Goal: Find specific page/section: Find specific page/section

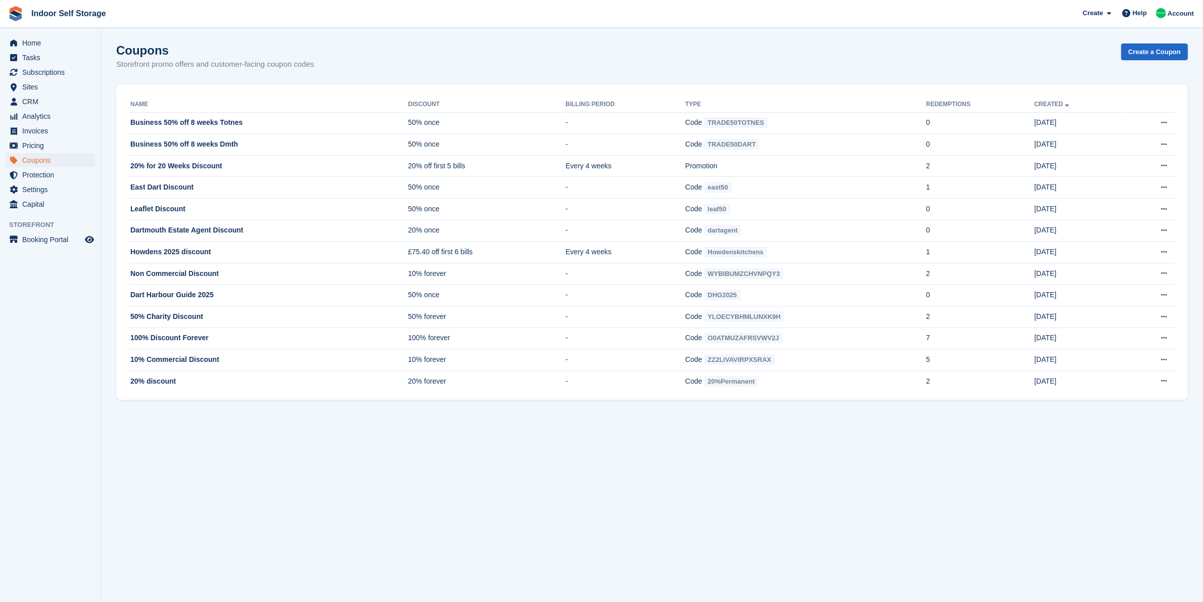
click at [1140, 495] on section "Coupons Storefront promo offers and customer-facing coupon codes Create a Coupo…" at bounding box center [652, 301] width 1102 height 602
click at [48, 102] on span "CRM" at bounding box center [52, 101] width 61 height 14
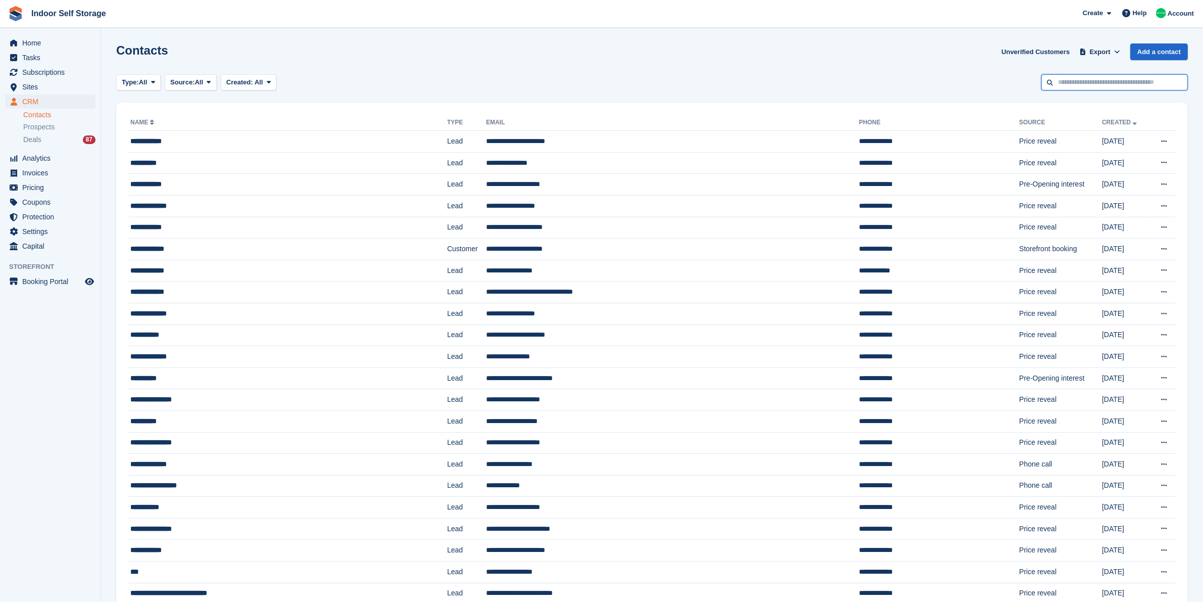
drag, startPoint x: 1114, startPoint y: 84, endPoint x: 1102, endPoint y: 97, distance: 17.5
click at [1113, 84] on input "text" at bounding box center [1114, 82] width 147 height 17
type input "***"
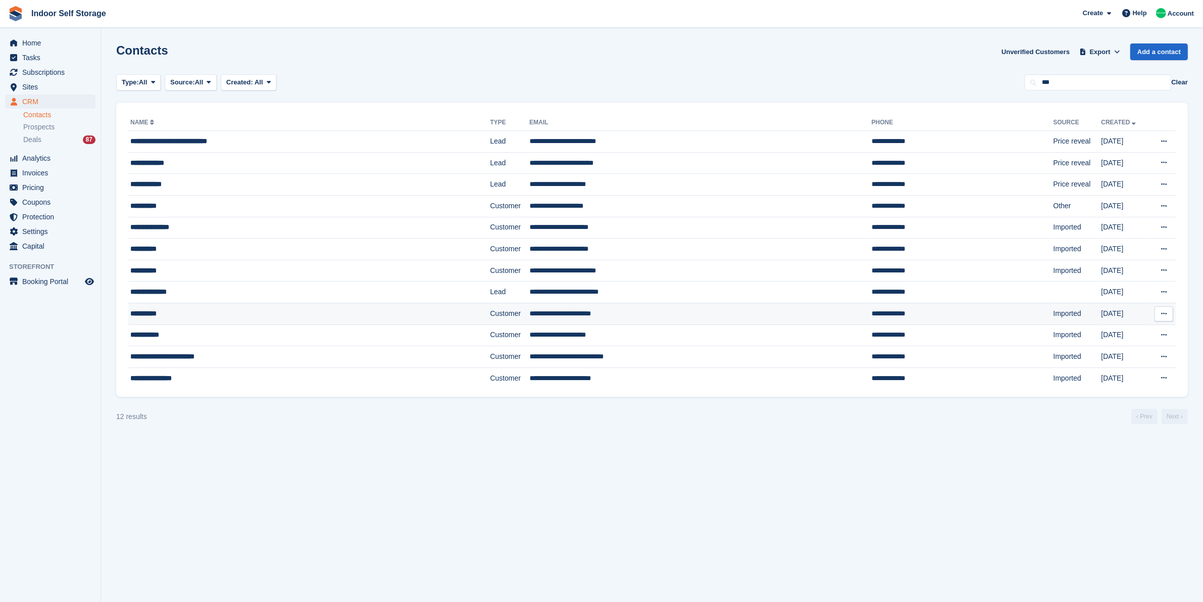
click at [214, 307] on td "**********" at bounding box center [309, 314] width 362 height 22
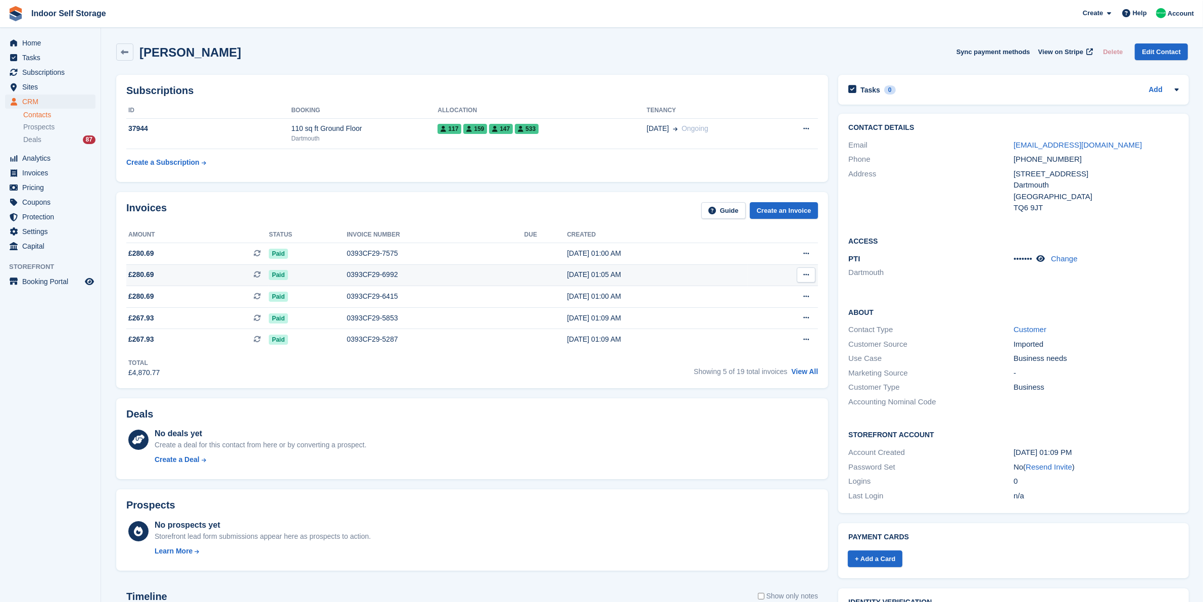
drag, startPoint x: 248, startPoint y: 253, endPoint x: 269, endPoint y: 274, distance: 30.0
click at [250, 255] on span "£280.69 This is a recurring subscription invoice." at bounding box center [197, 253] width 142 height 11
click at [65, 87] on span "Sites" at bounding box center [52, 87] width 61 height 14
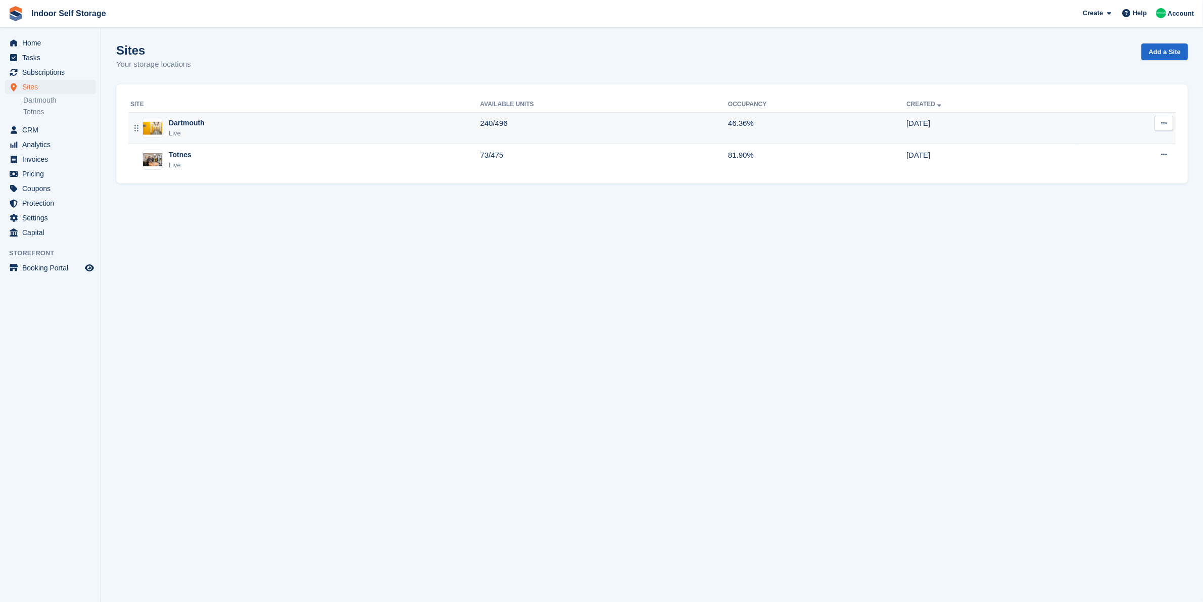
click at [243, 120] on div "Dartmouth Live" at bounding box center [305, 128] width 350 height 21
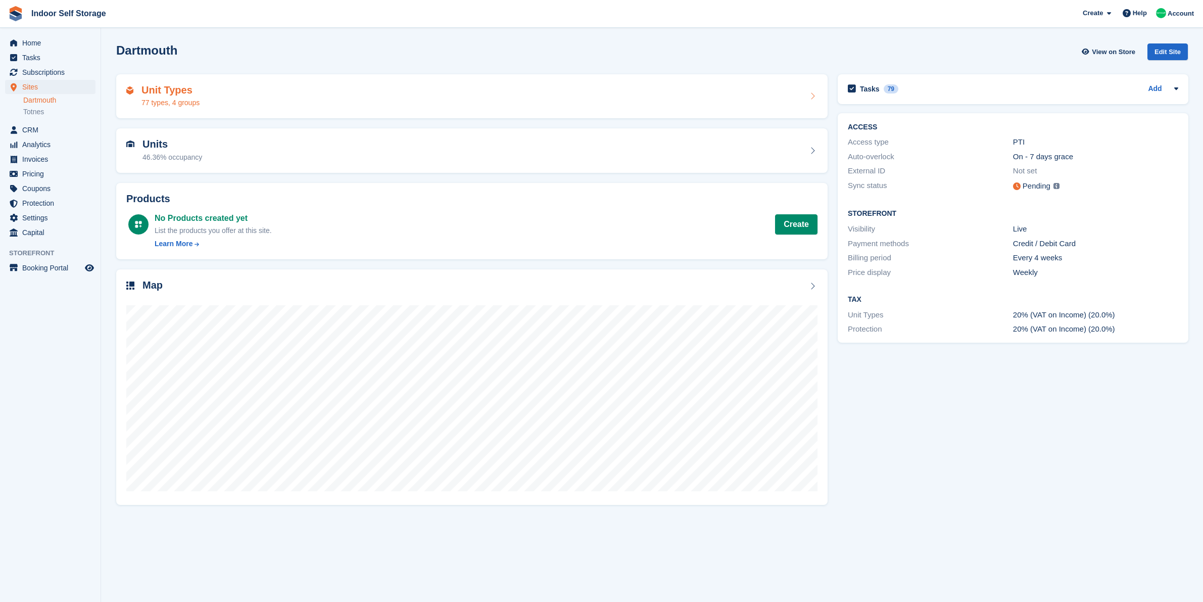
click at [248, 89] on div "Unit Types 77 types, 4 groups" at bounding box center [471, 96] width 691 height 24
click at [220, 92] on div "Unit Types 77 types, 4 groups" at bounding box center [471, 96] width 691 height 24
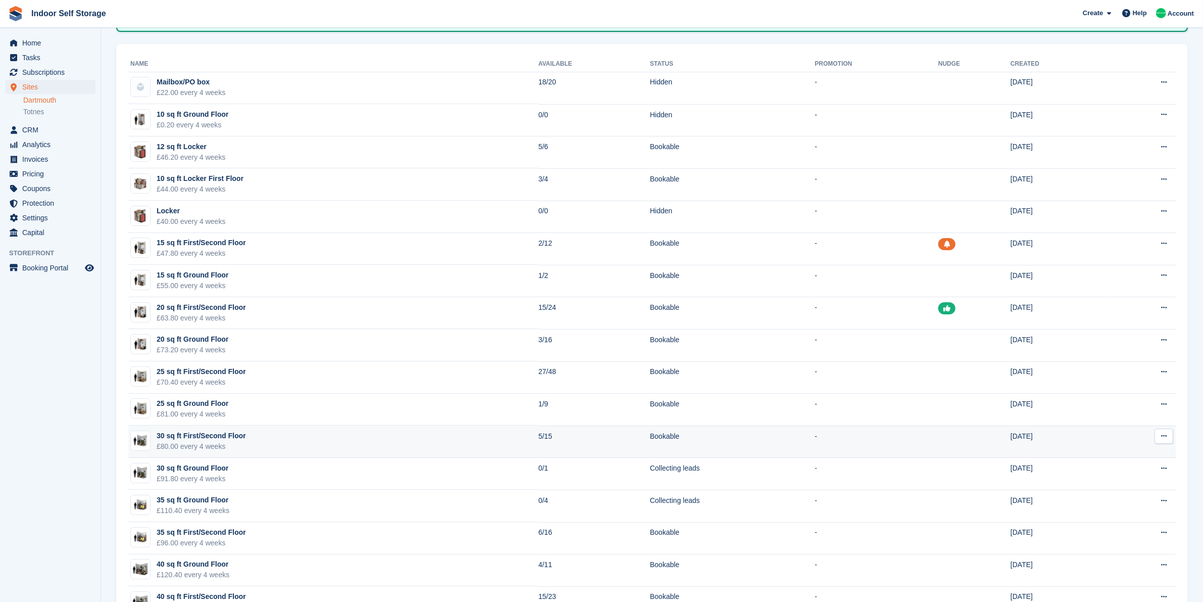
scroll to position [126, 0]
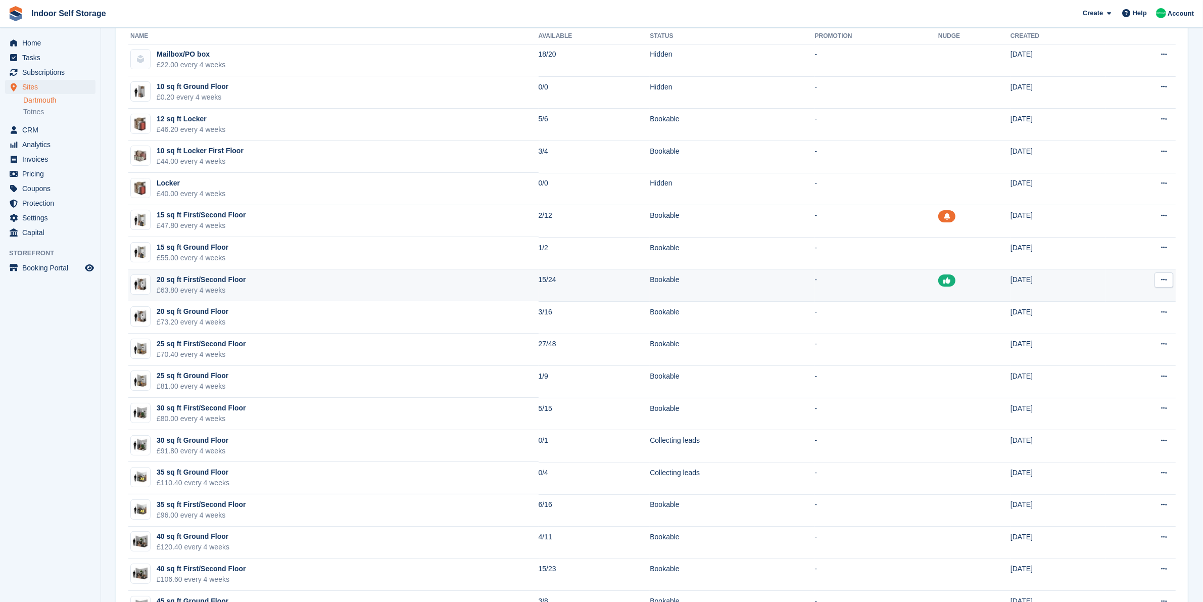
click at [777, 283] on td "Bookable" at bounding box center [732, 285] width 165 height 32
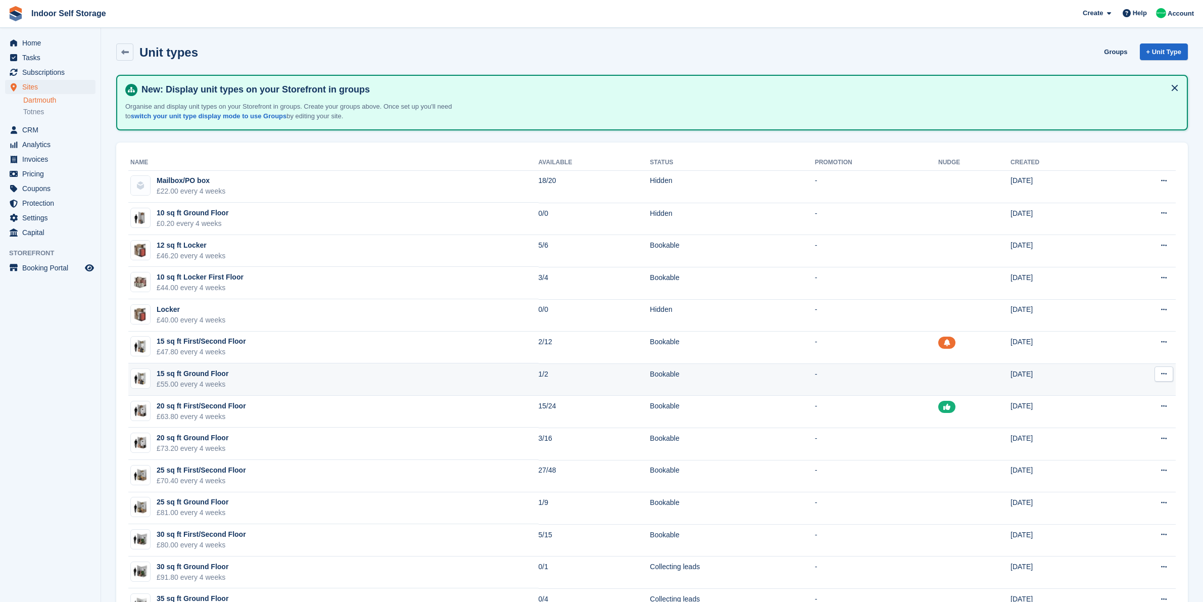
scroll to position [126, 0]
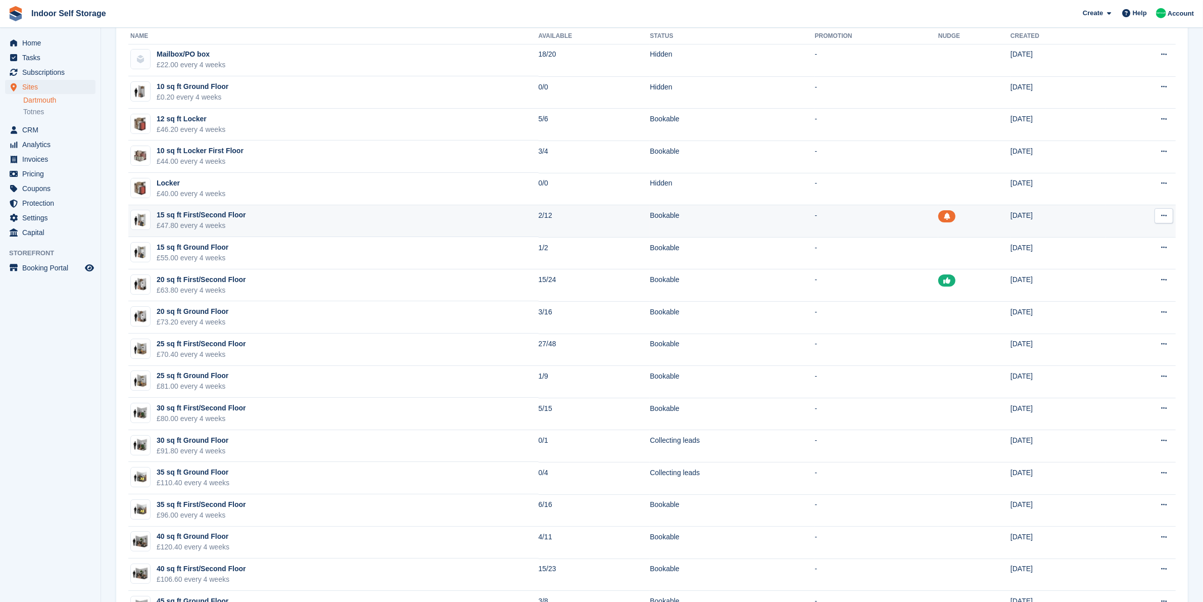
click at [843, 221] on td "-" at bounding box center [876, 221] width 123 height 32
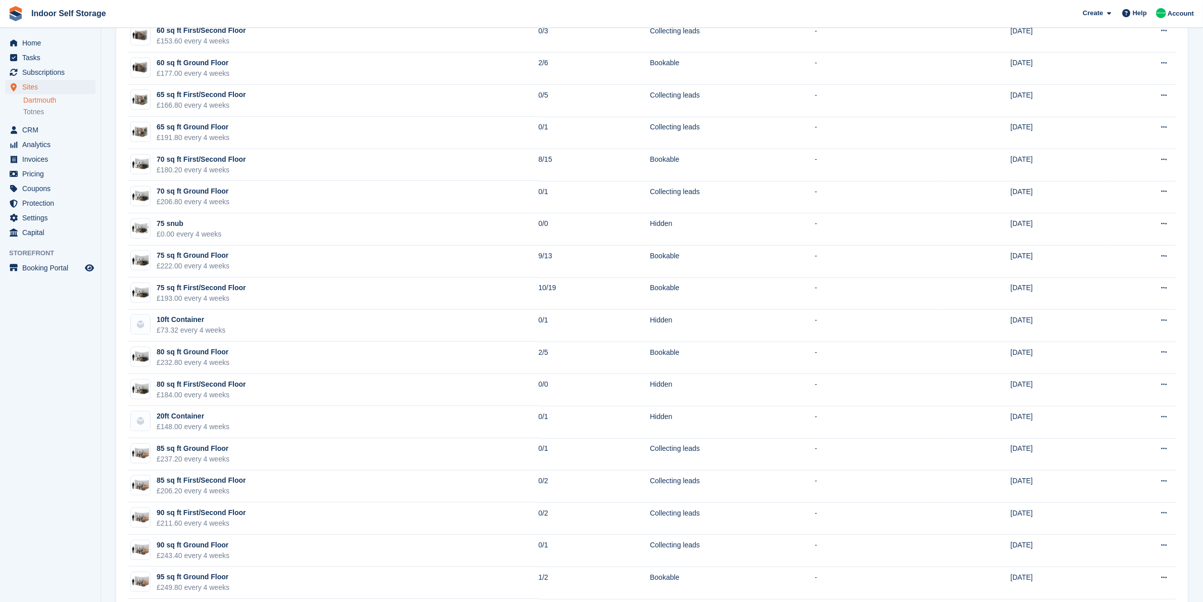
scroll to position [758, 0]
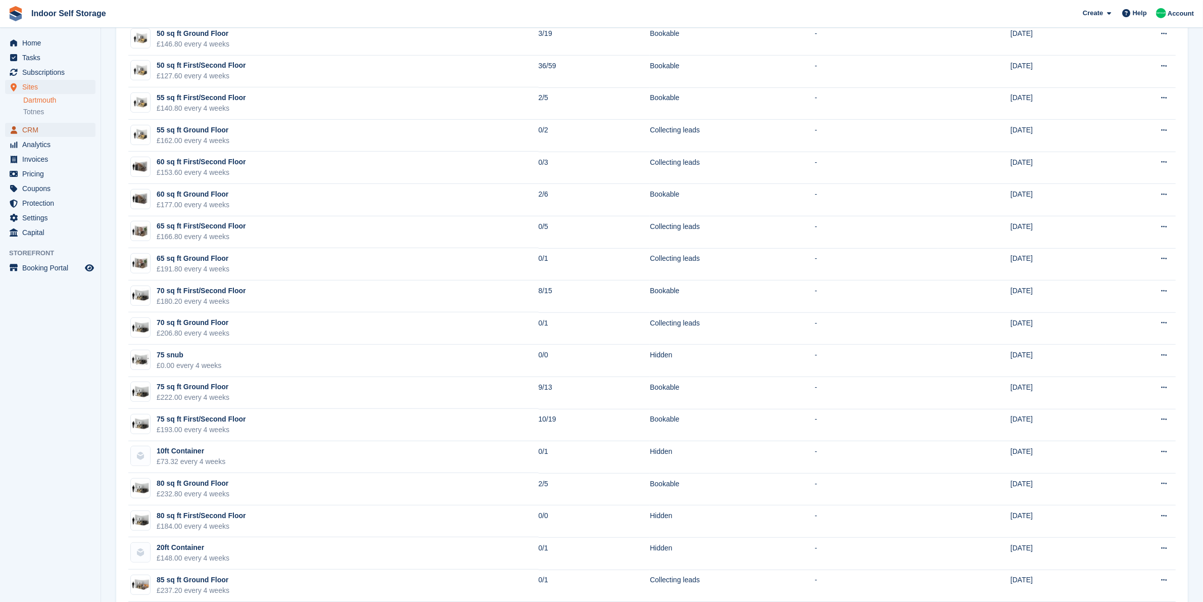
click at [45, 127] on span "CRM" at bounding box center [52, 130] width 61 height 14
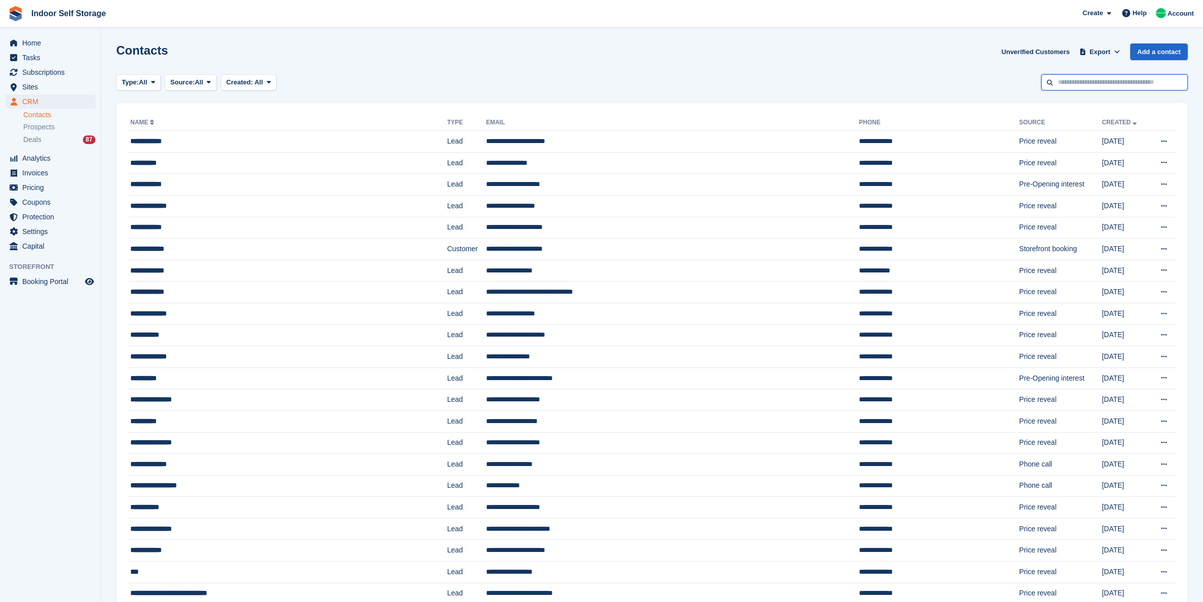
click at [1127, 83] on input "text" at bounding box center [1114, 82] width 147 height 17
type input "***"
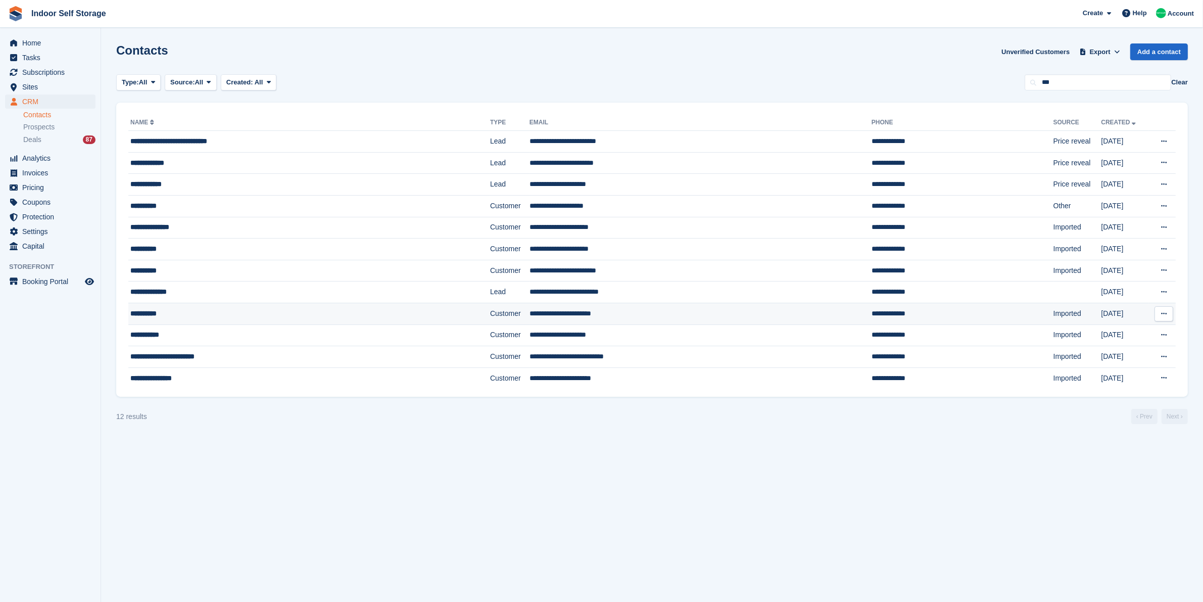
click at [180, 311] on div "**********" at bounding box center [270, 313] width 280 height 11
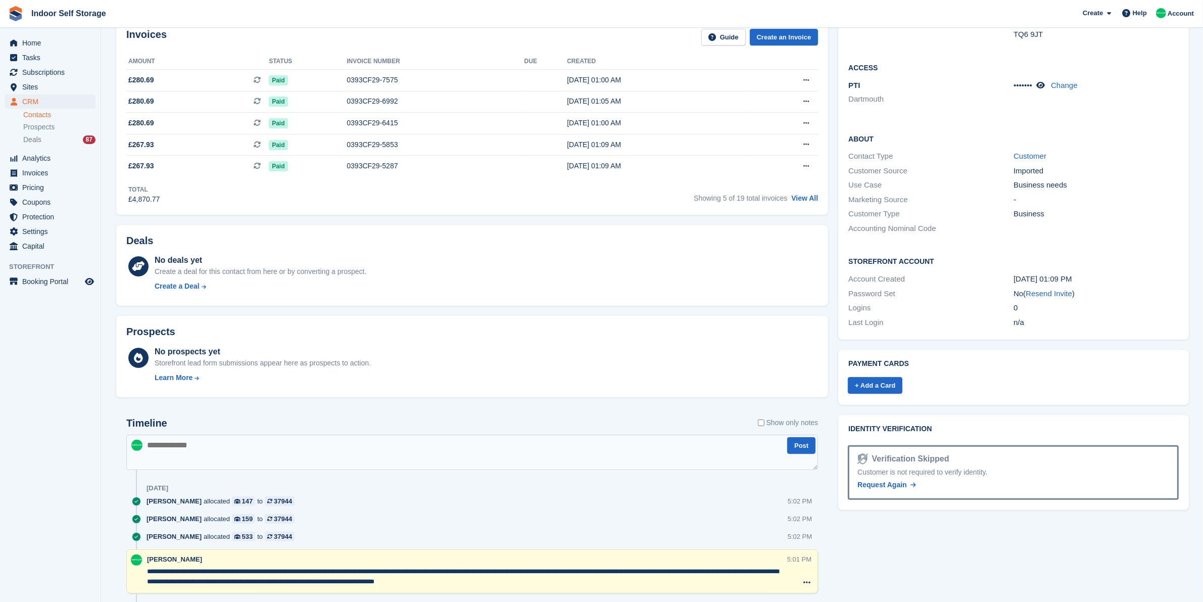
scroll to position [442, 0]
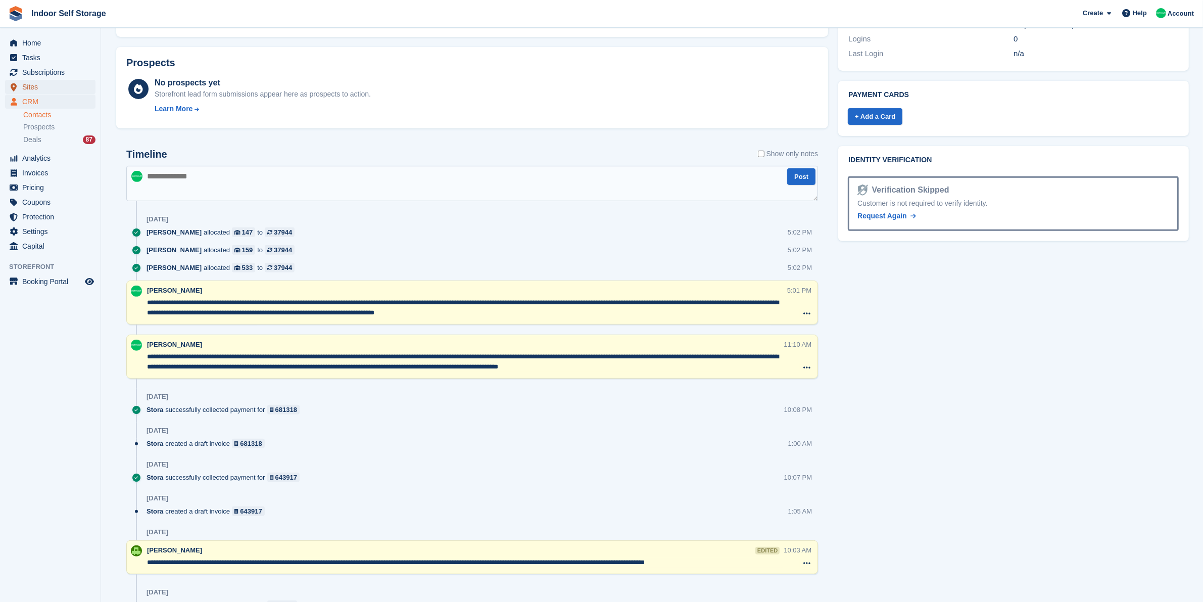
click at [35, 89] on span "Sites" at bounding box center [52, 87] width 61 height 14
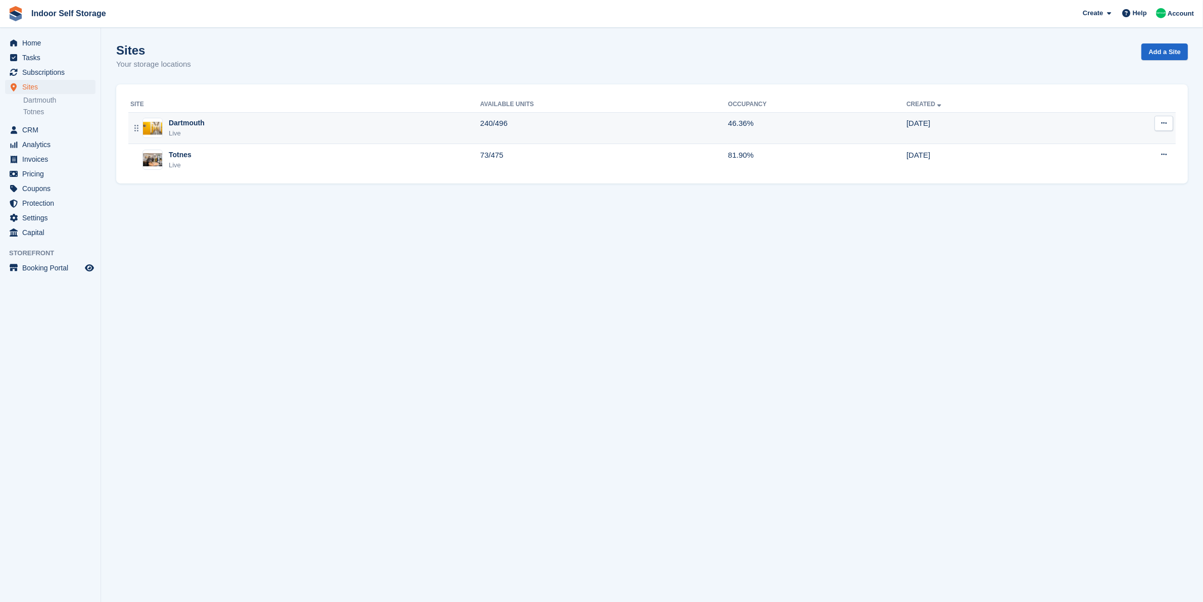
click at [244, 125] on div "Dartmouth Live" at bounding box center [305, 128] width 350 height 21
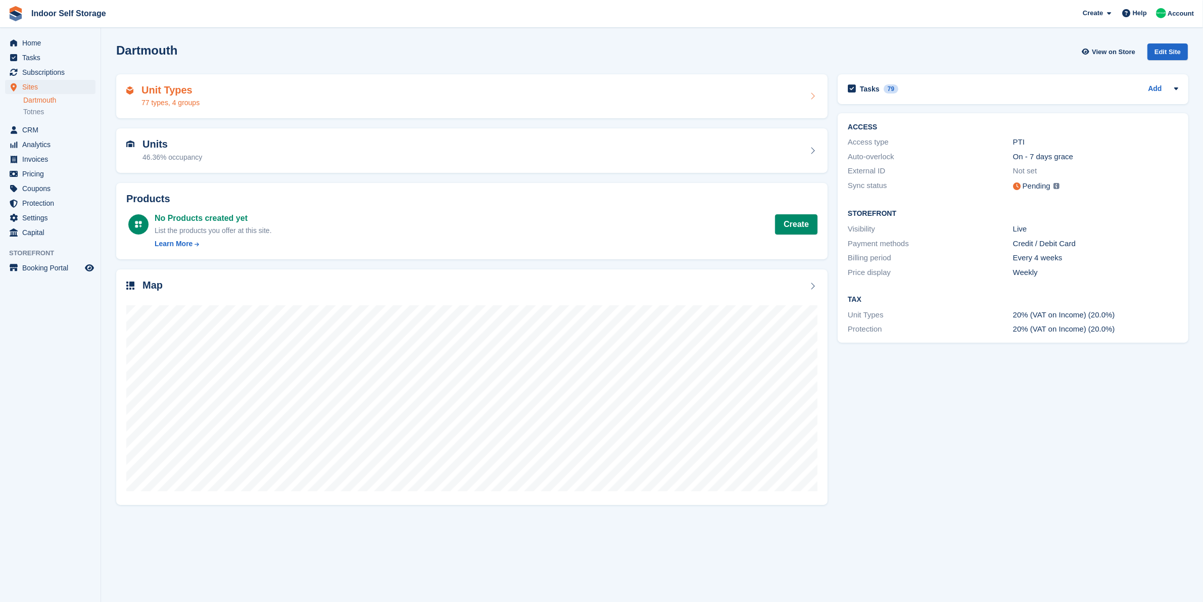
click at [266, 105] on div "Unit Types 77 types, 4 groups" at bounding box center [471, 96] width 691 height 24
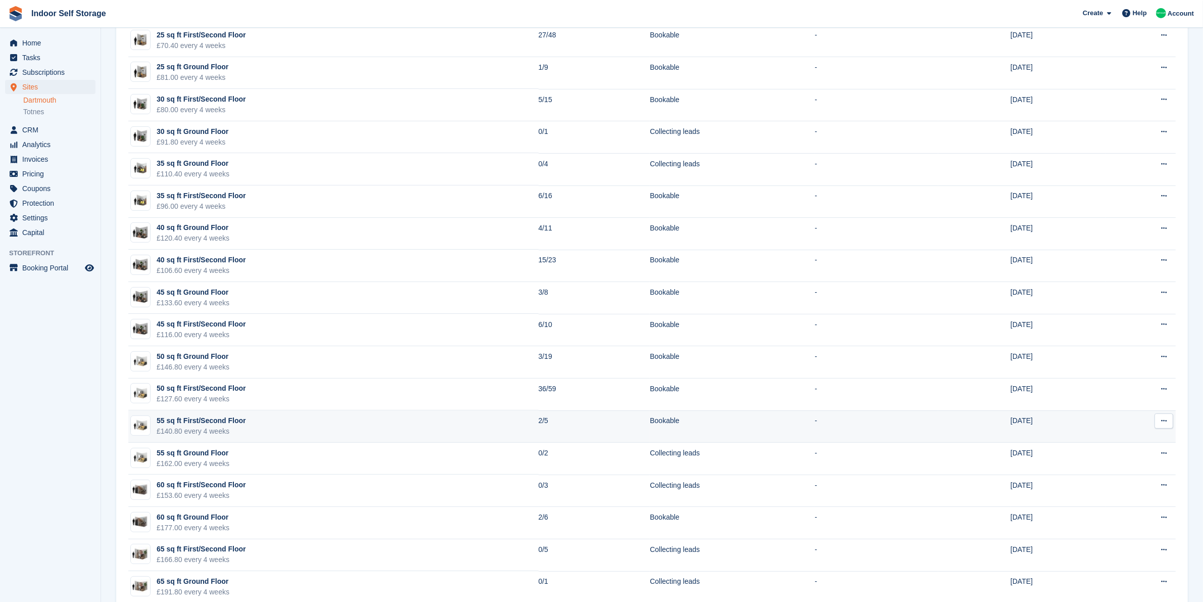
scroll to position [442, 0]
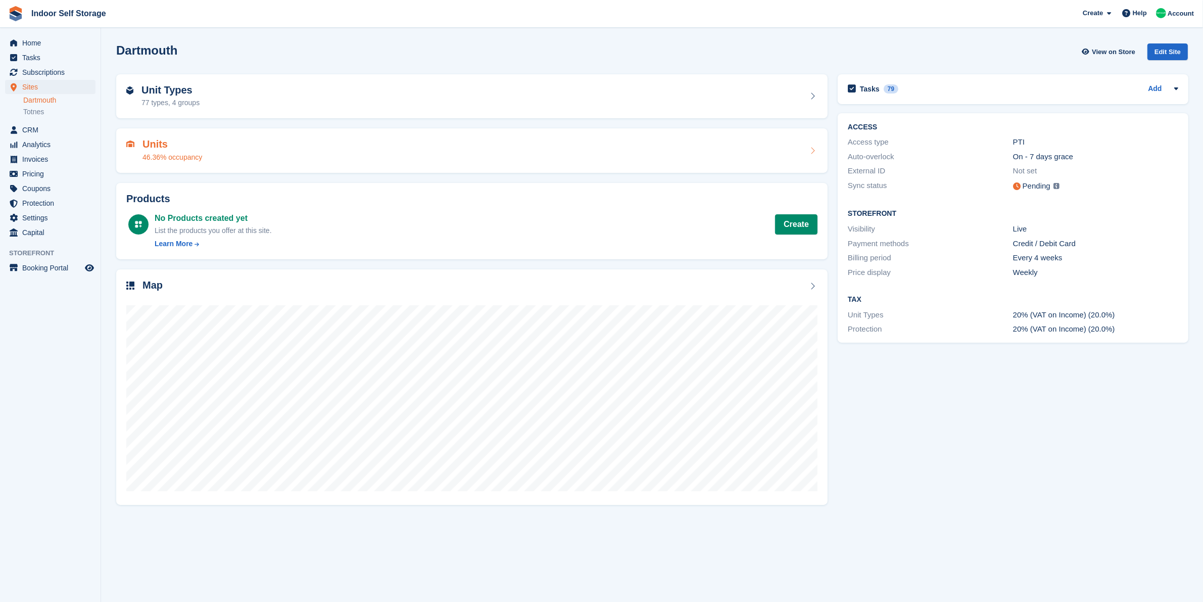
click at [165, 144] on h2 "Units" at bounding box center [172, 144] width 60 height 12
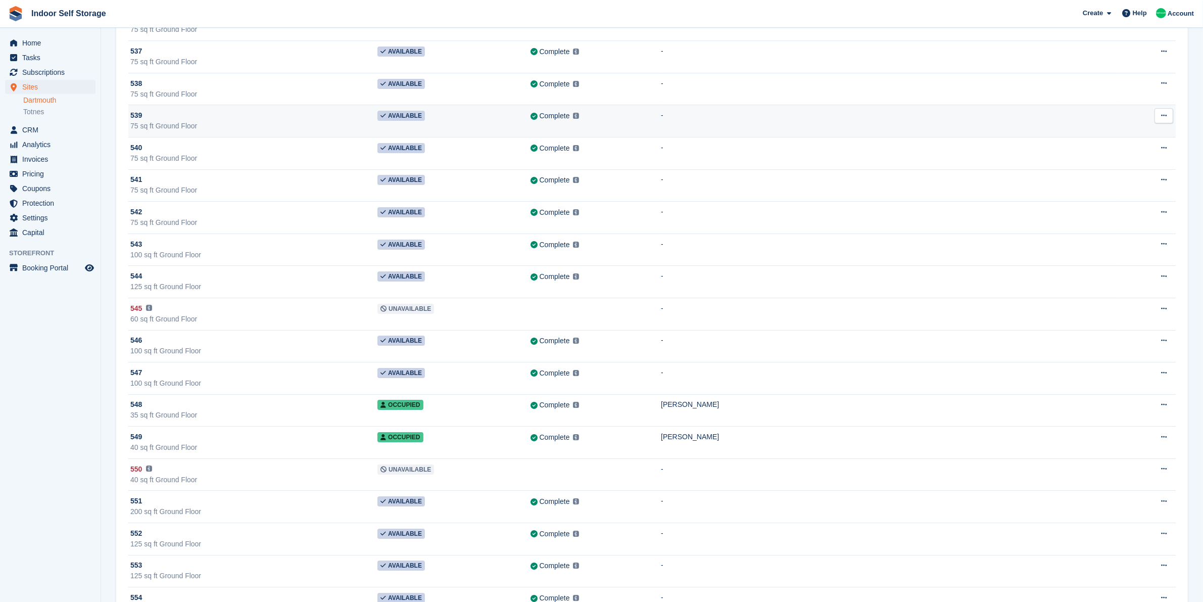
scroll to position [8855, 0]
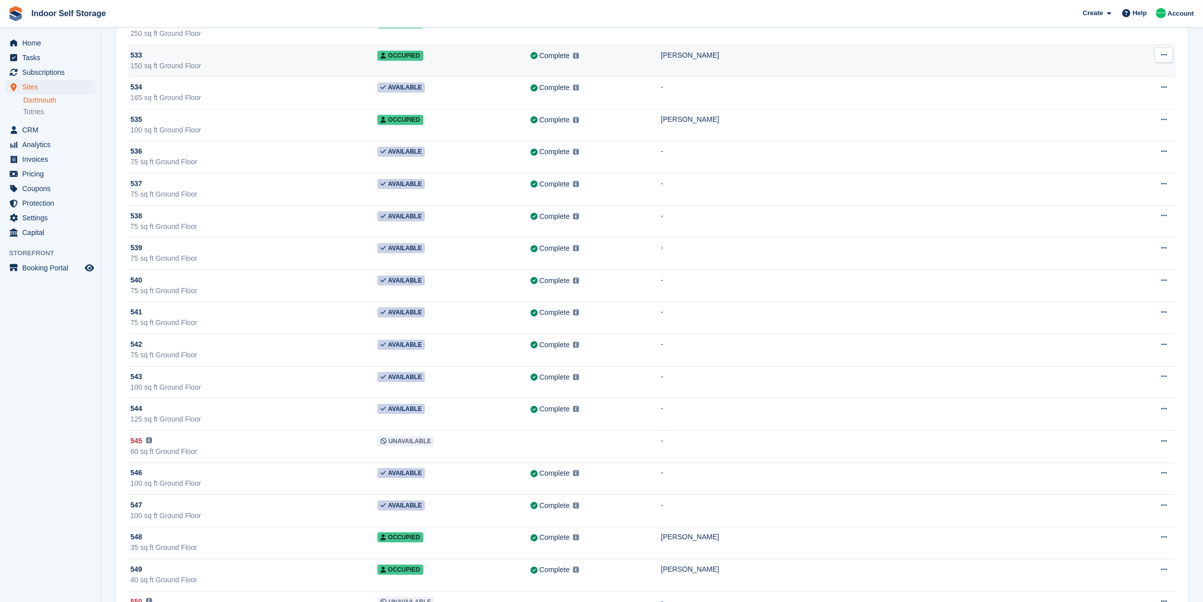
click at [234, 61] on div "533" at bounding box center [253, 55] width 247 height 11
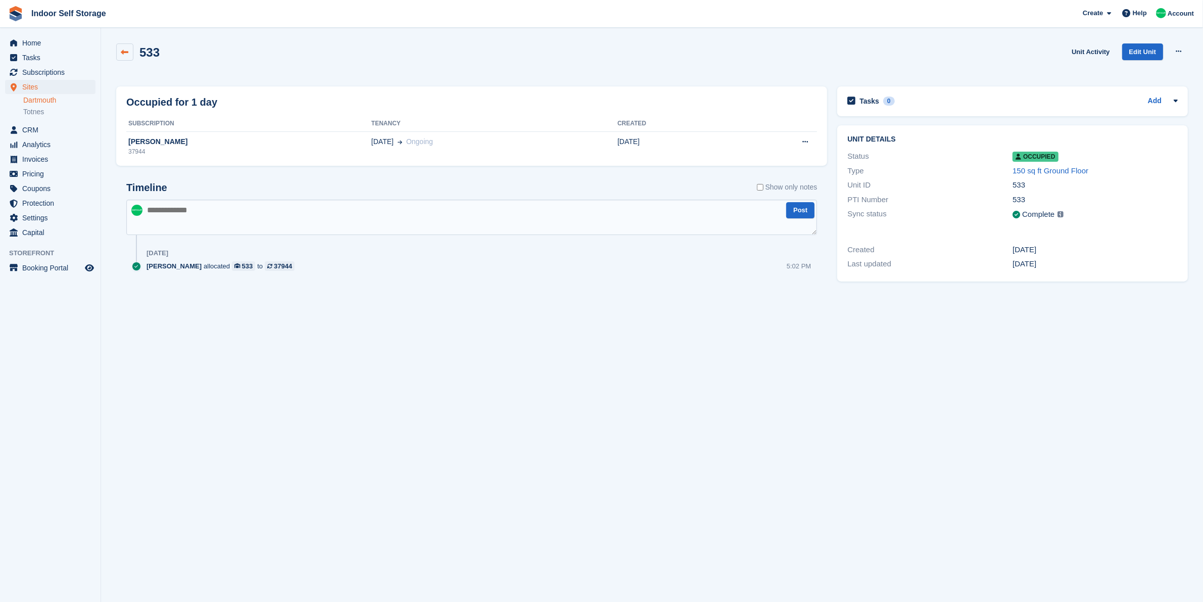
click at [125, 54] on icon at bounding box center [125, 53] width 8 height 8
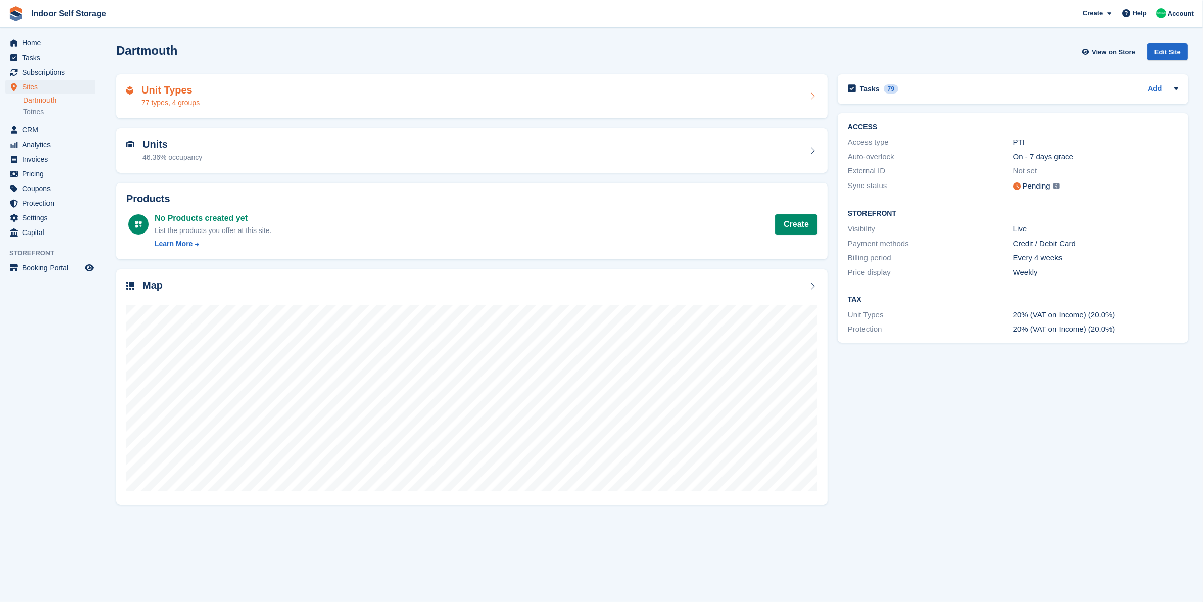
drag, startPoint x: 220, startPoint y: 105, endPoint x: 384, endPoint y: 147, distance: 169.6
click at [220, 105] on div "Unit Types 77 types, 4 groups" at bounding box center [471, 96] width 691 height 24
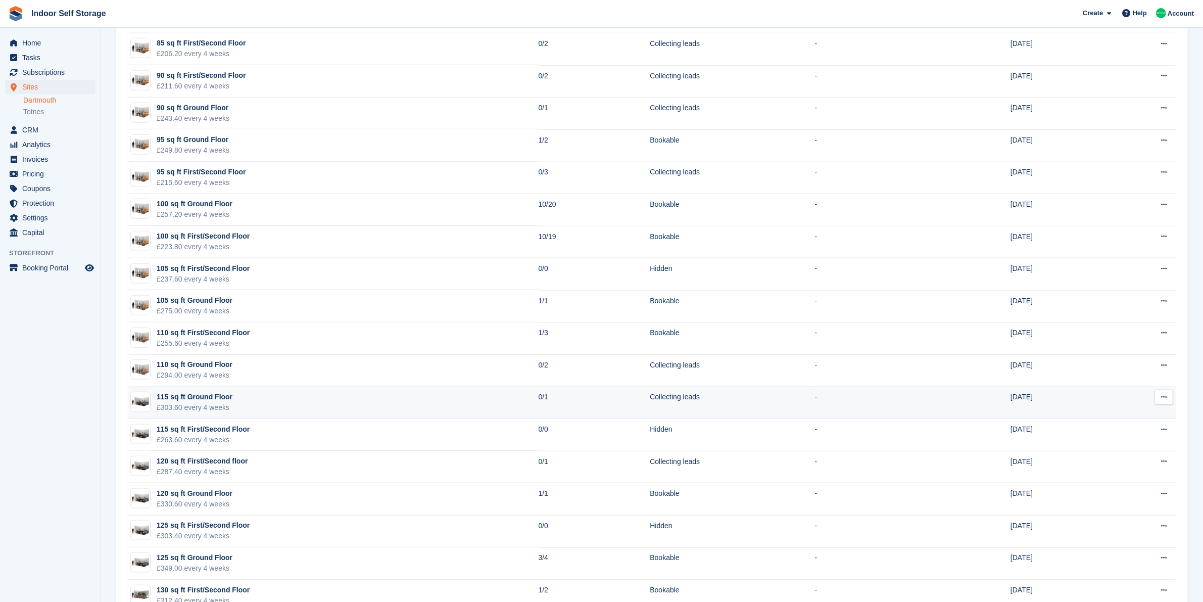
scroll to position [1642, 0]
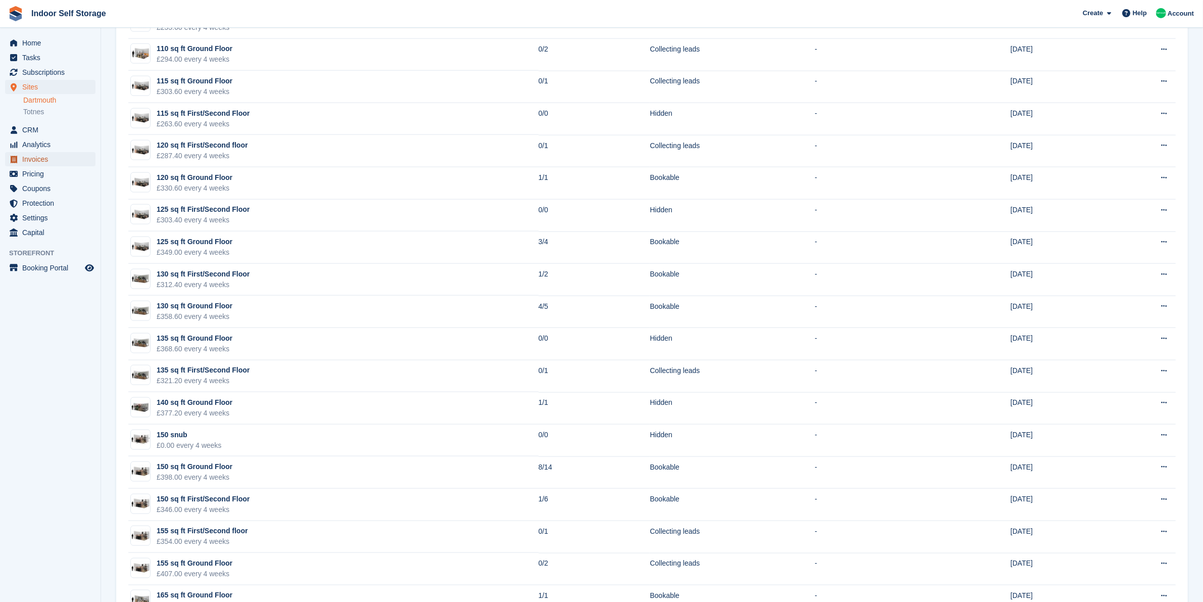
click at [62, 160] on span "Invoices" at bounding box center [52, 159] width 61 height 14
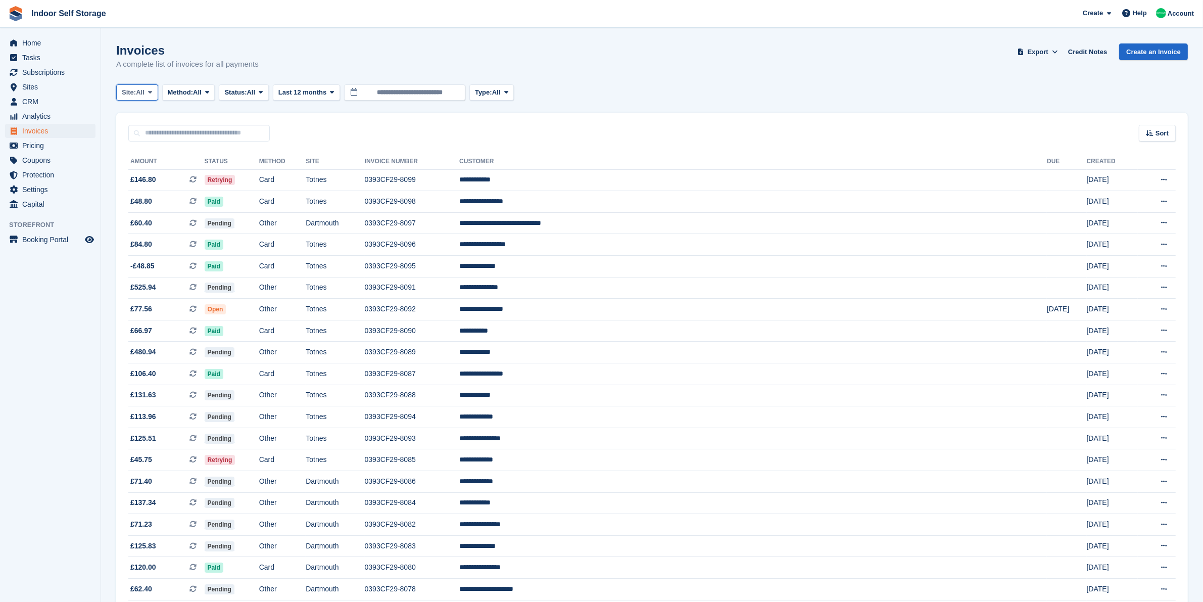
click at [142, 92] on span "All" at bounding box center [140, 92] width 9 height 10
click at [165, 139] on link "Dartmouth" at bounding box center [165, 134] width 88 height 18
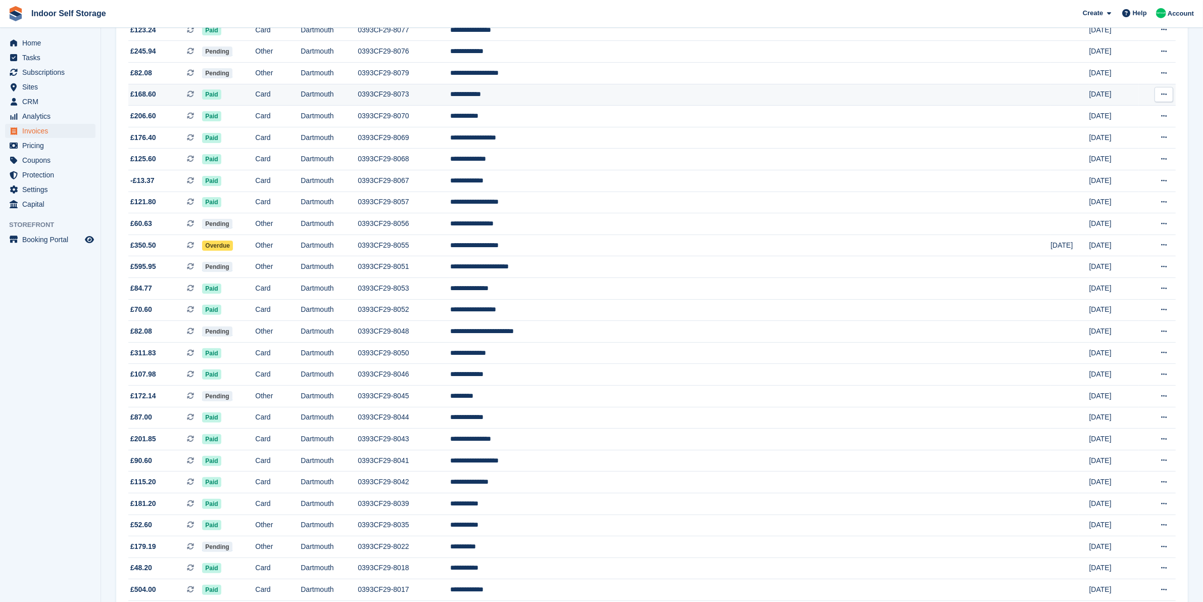
scroll to position [126, 0]
